Goal: Register for event/course

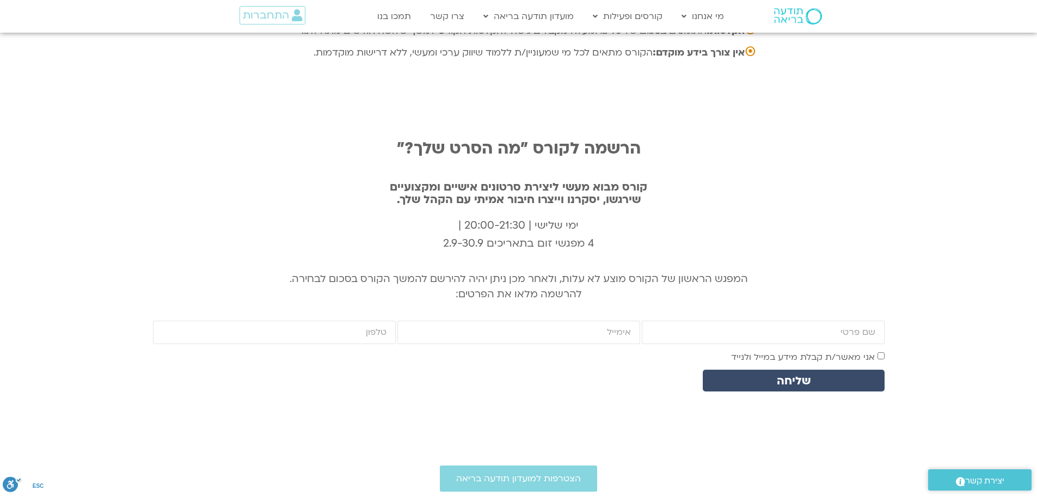
scroll to position [3566, 0]
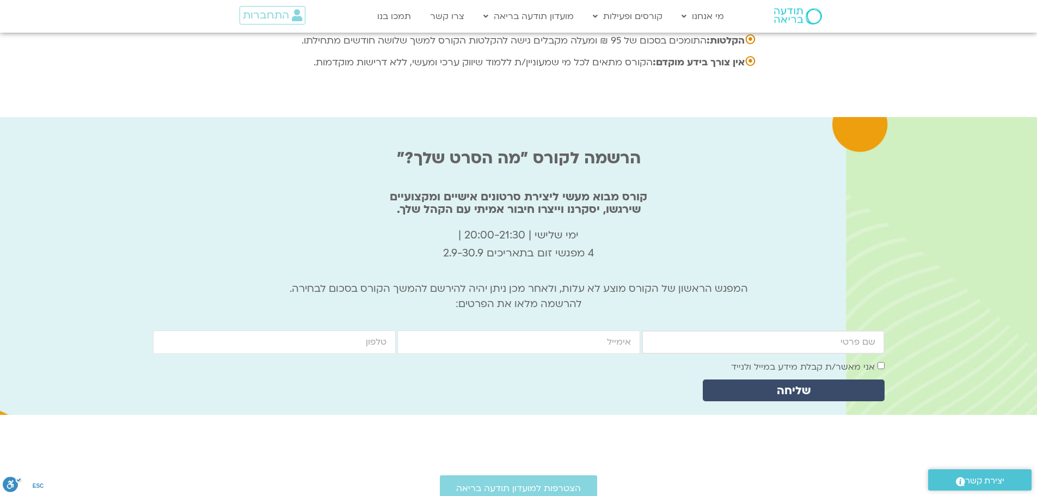
click at [868, 330] on input "firstname" at bounding box center [763, 341] width 243 height 23
type input "מאיה תירוש"
type input "MAYA.tirosh@gmail.com"
type input "0547700838"
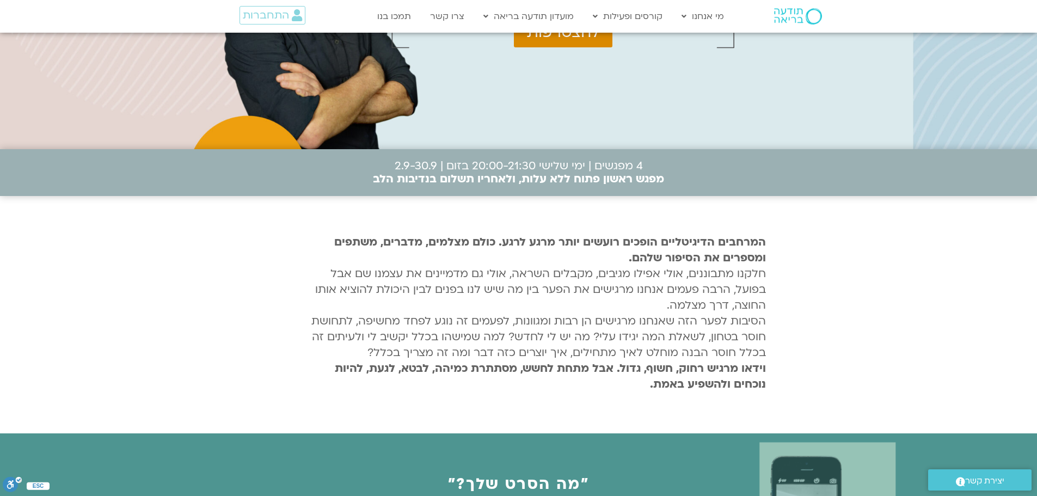
scroll to position [0, 0]
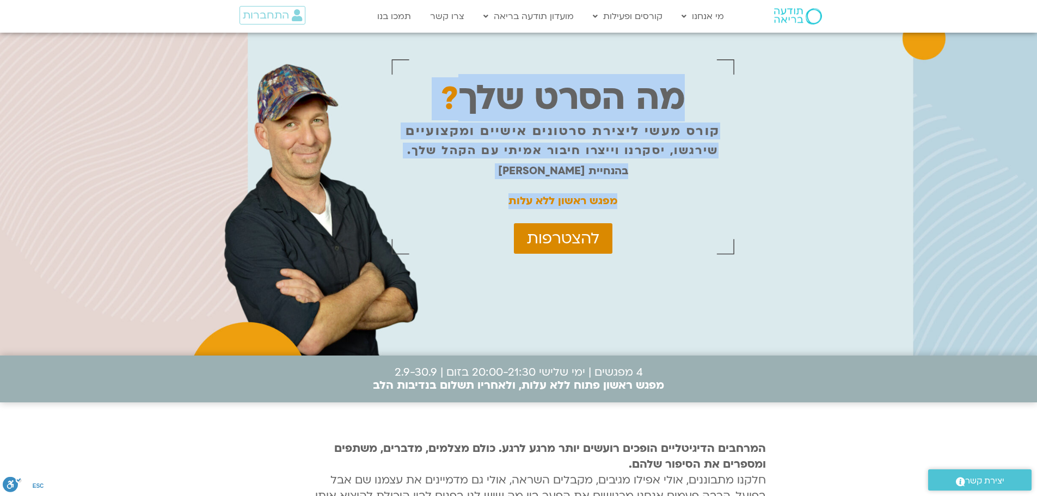
drag, startPoint x: 681, startPoint y: 94, endPoint x: 490, endPoint y: 201, distance: 219.5
click at [490, 201] on div "מה הסרט שלך ? קורס מעשי ליצירת סרטונים אישיים ומקצועיים שירגשו, יסקרנו וייצרו ח…" at bounding box center [562, 156] width 343 height 205
copy div "מה הסרט שלך ? קורס מעשי ליצירת סרטונים אישיים ומקצועיים שירגשו, יסקרנו וייצרו ח…"
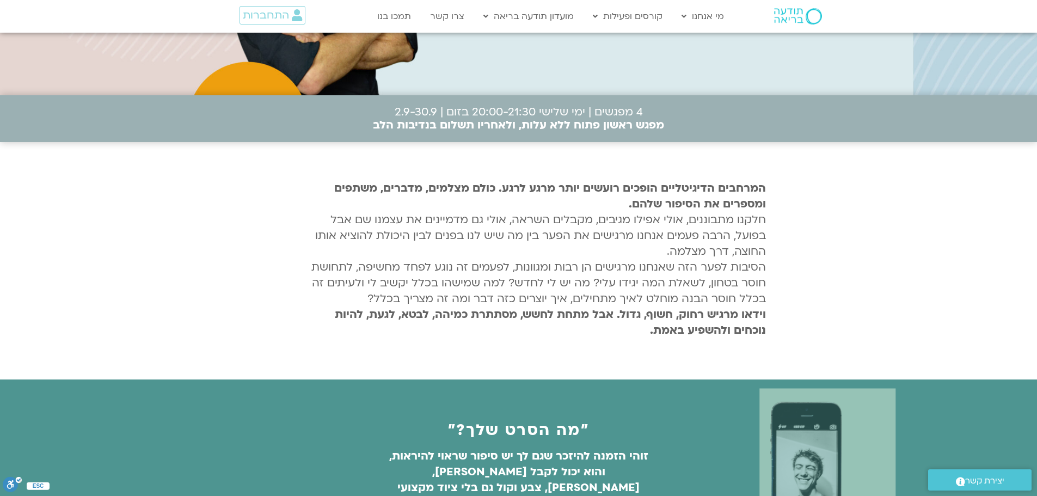
scroll to position [290, 0]
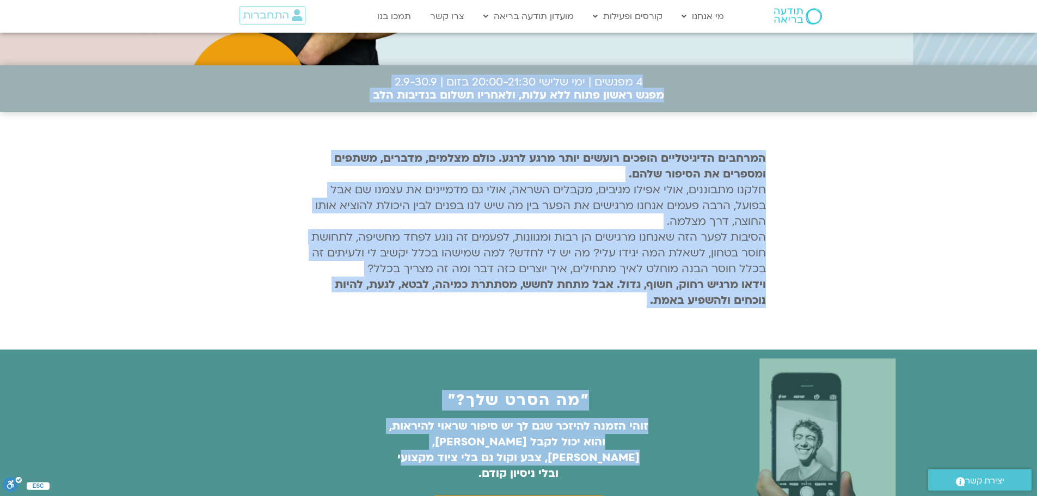
drag, startPoint x: 642, startPoint y: 79, endPoint x: 445, endPoint y: 459, distance: 427.8
copy div "4 מפגשים | ימי שלישי 20:00-21:30 בזום | 2.9-30.9 מפגש ראשון פתוח ללא עלות, ולאח…"
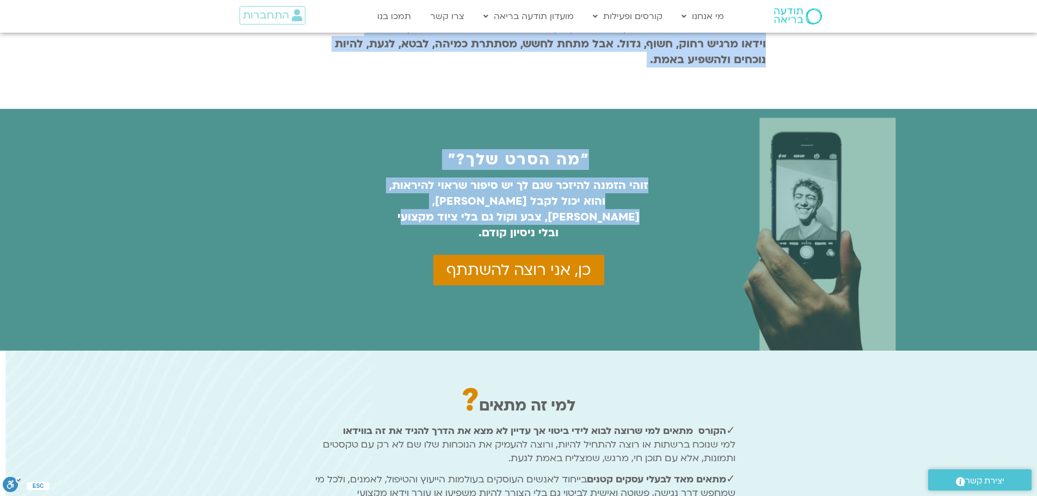
scroll to position [555, 0]
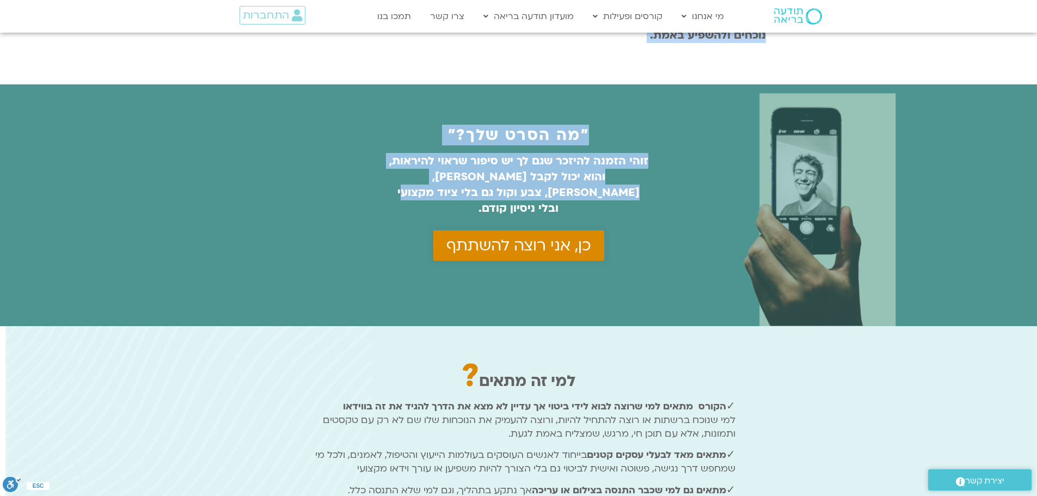
click at [554, 237] on span "כן, אני רוצה להשתתף" at bounding box center [518, 245] width 145 height 17
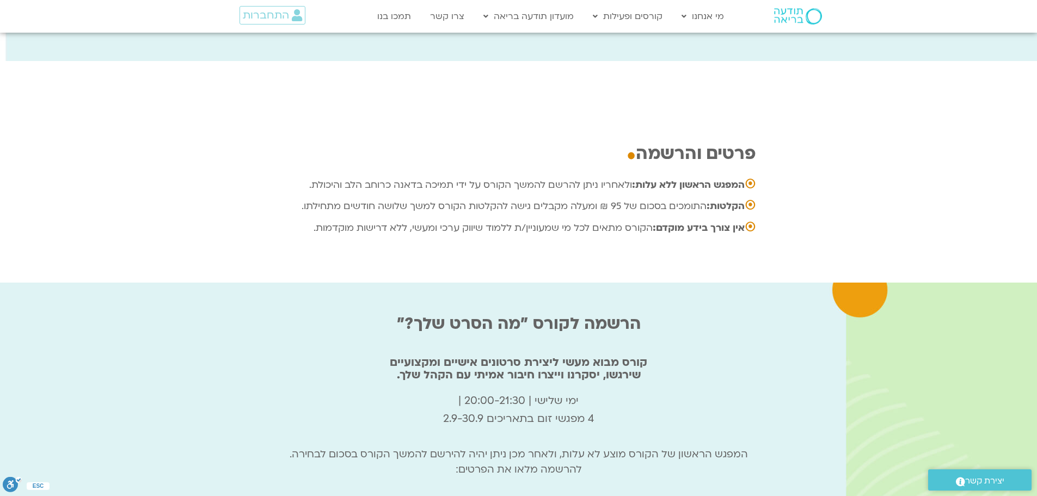
scroll to position [3625, 0]
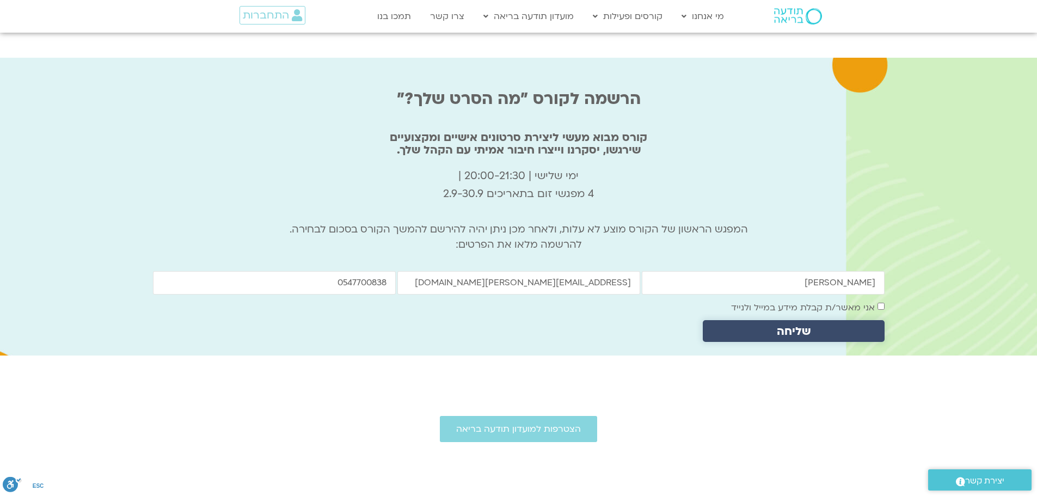
click at [744, 325] on span "שליחה" at bounding box center [794, 331] width 156 height 13
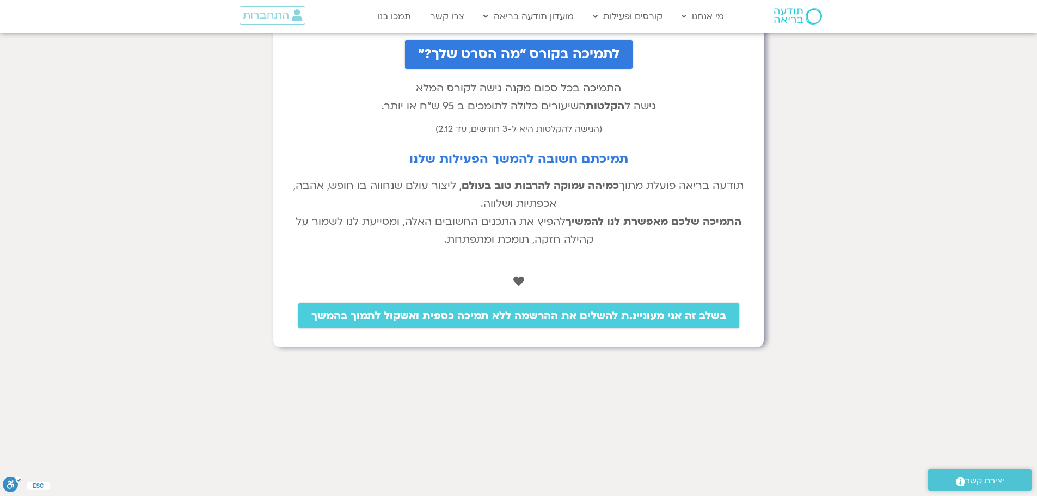
scroll to position [198, 0]
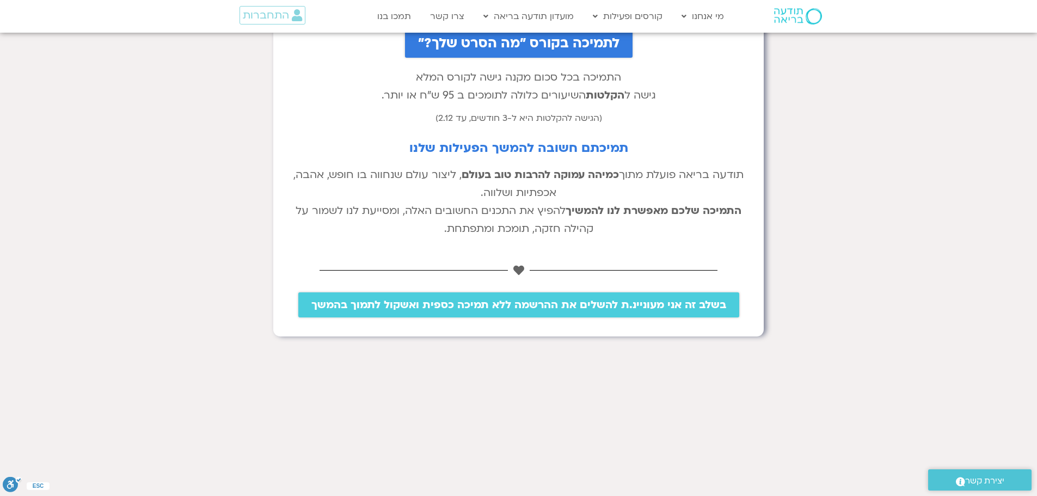
click at [602, 306] on span "בשלב זה אני מעוניינ.ת להשלים את ההרשמה ללא תמיכה כספית ואשקול לתמוך בהמשך" at bounding box center [518, 305] width 415 height 12
